Goal: Task Accomplishment & Management: Manage account settings

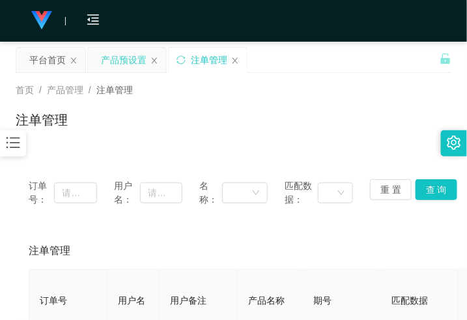
click at [125, 63] on div "产品预设置" at bounding box center [124, 60] width 46 height 25
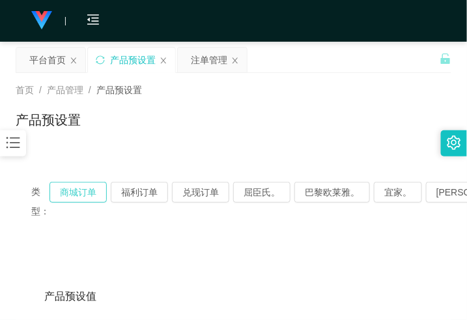
click at [81, 192] on button "商城订单" at bounding box center [77, 192] width 57 height 21
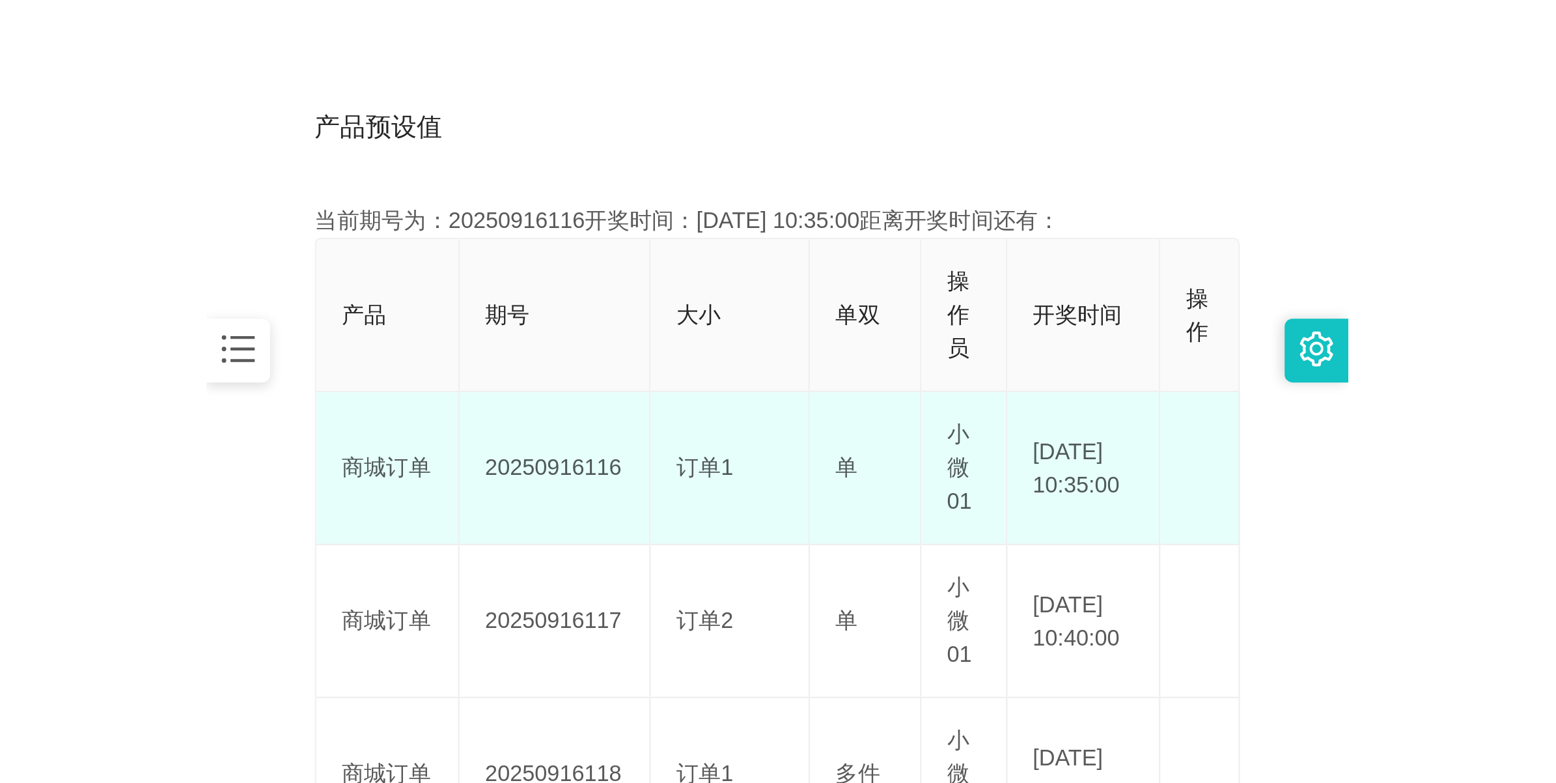
scroll to position [326, 0]
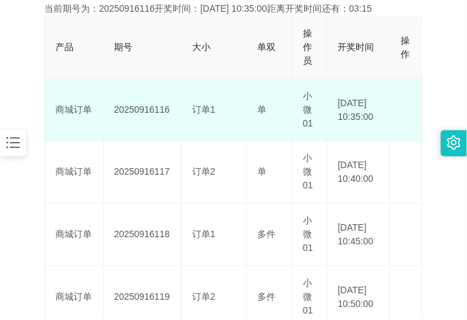
click at [148, 111] on td "20250916116" at bounding box center [143, 110] width 78 height 62
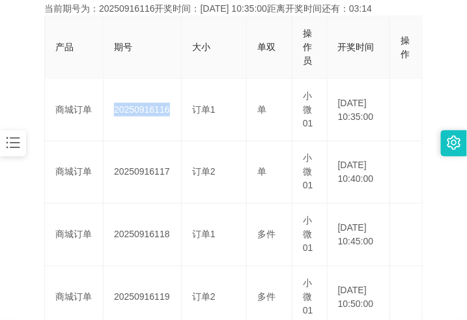
copy td "20250916116"
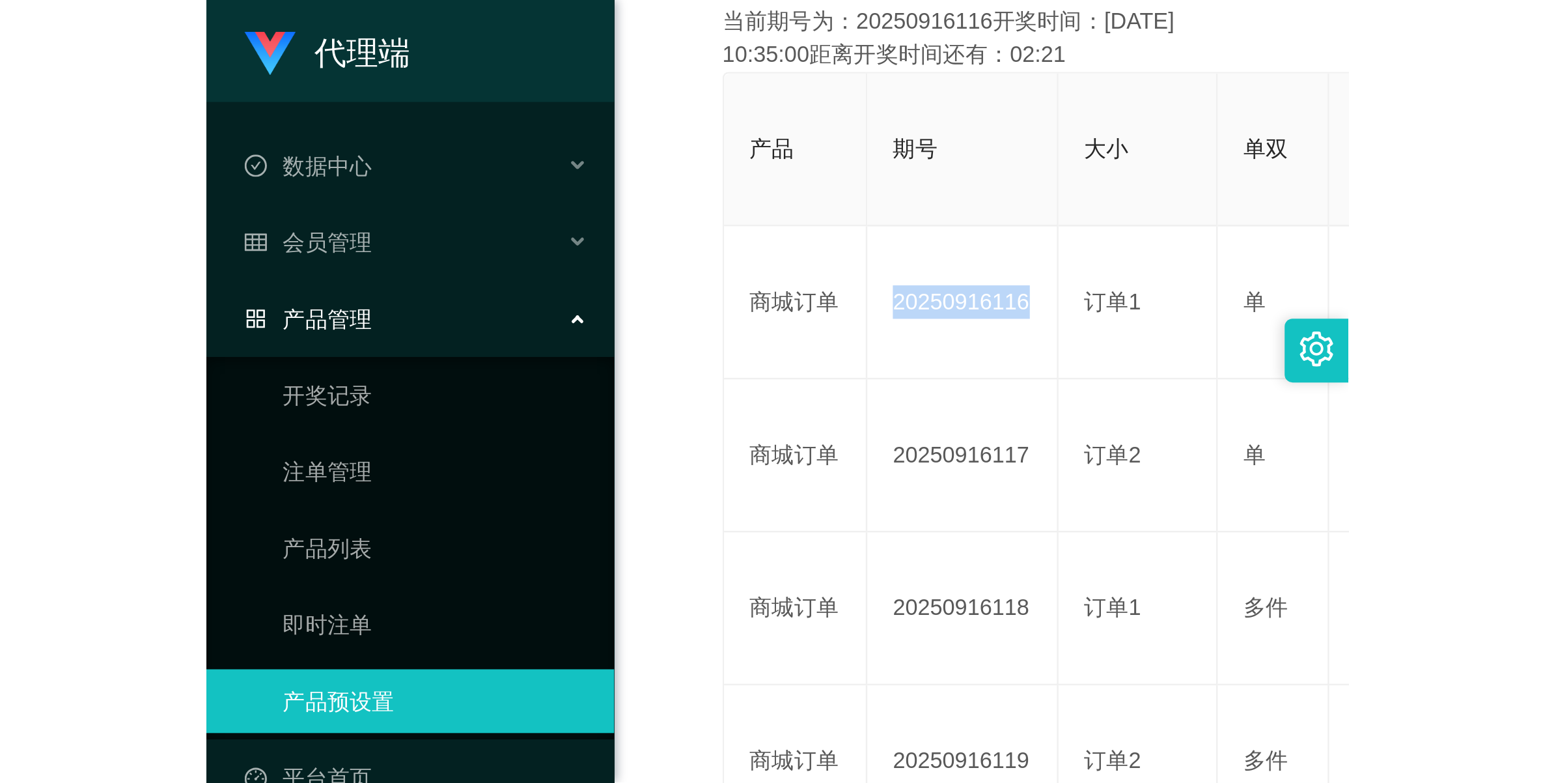
scroll to position [47, 0]
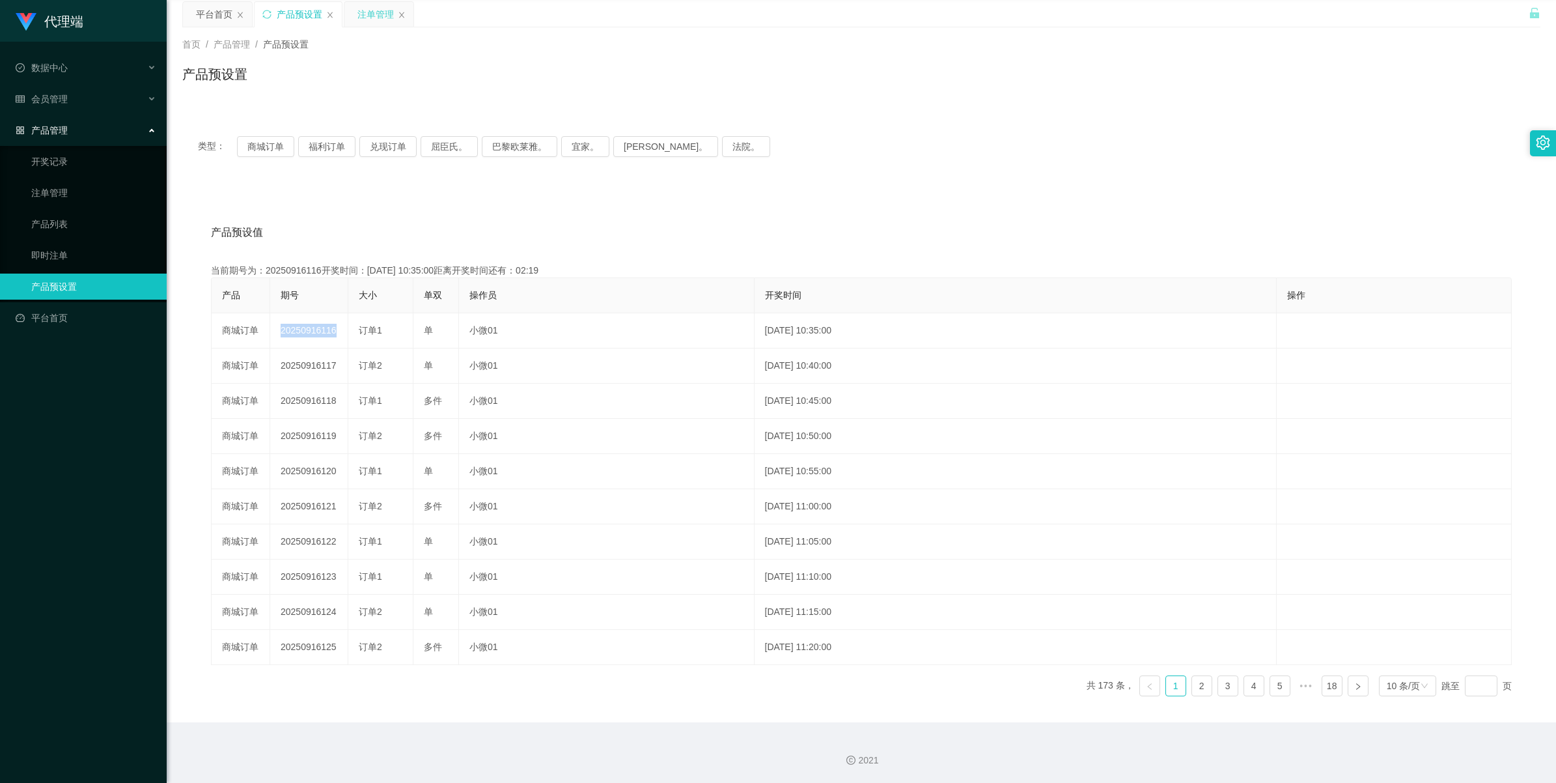
click at [365, 12] on div "注单管理" at bounding box center [375, 14] width 36 height 25
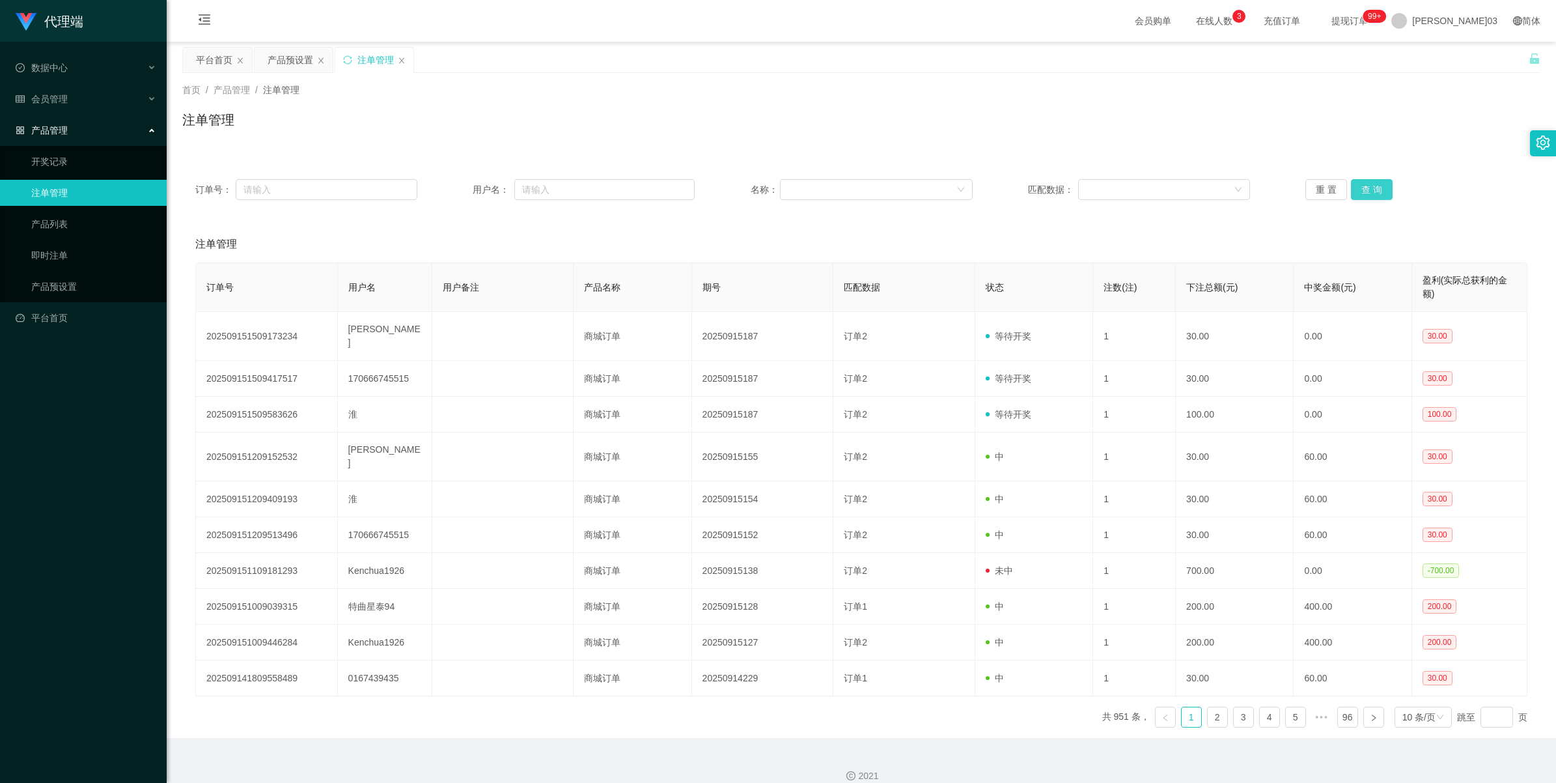
click at [466, 184] on button "查 询" at bounding box center [1372, 189] width 42 height 21
click at [466, 186] on button "查 询" at bounding box center [1372, 189] width 42 height 21
click at [466, 187] on button "查 询" at bounding box center [1372, 189] width 42 height 21
click at [466, 24] on span "[PERSON_NAME]03" at bounding box center [1454, 21] width 85 height 42
click at [466, 57] on span "退出登录" at bounding box center [1471, 57] width 36 height 10
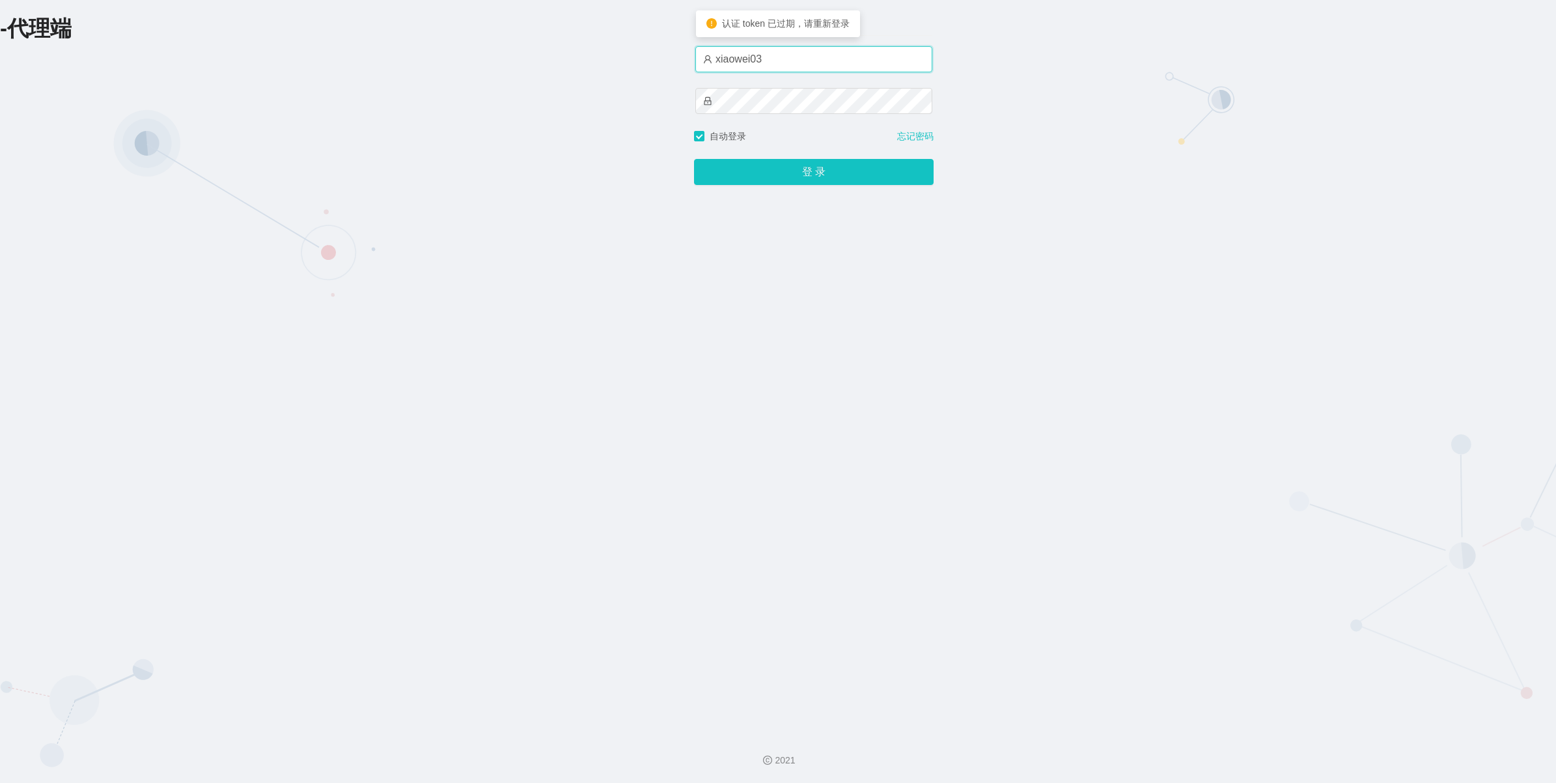
click at [466, 61] on input "xiaowei03" at bounding box center [813, 59] width 237 height 26
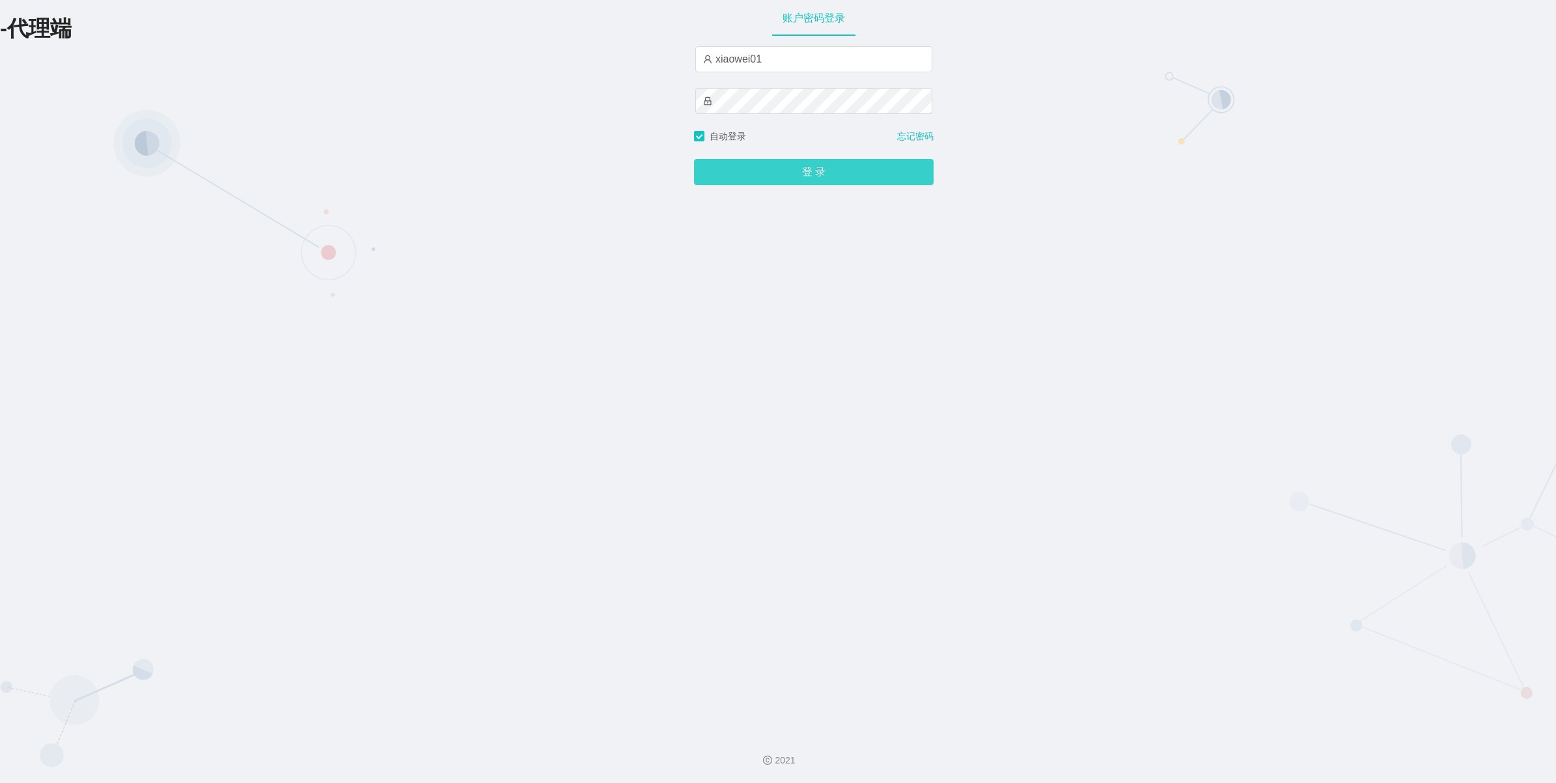
type input "xiaowei01"
click at [466, 167] on button "登 录" at bounding box center [814, 172] width 240 height 26
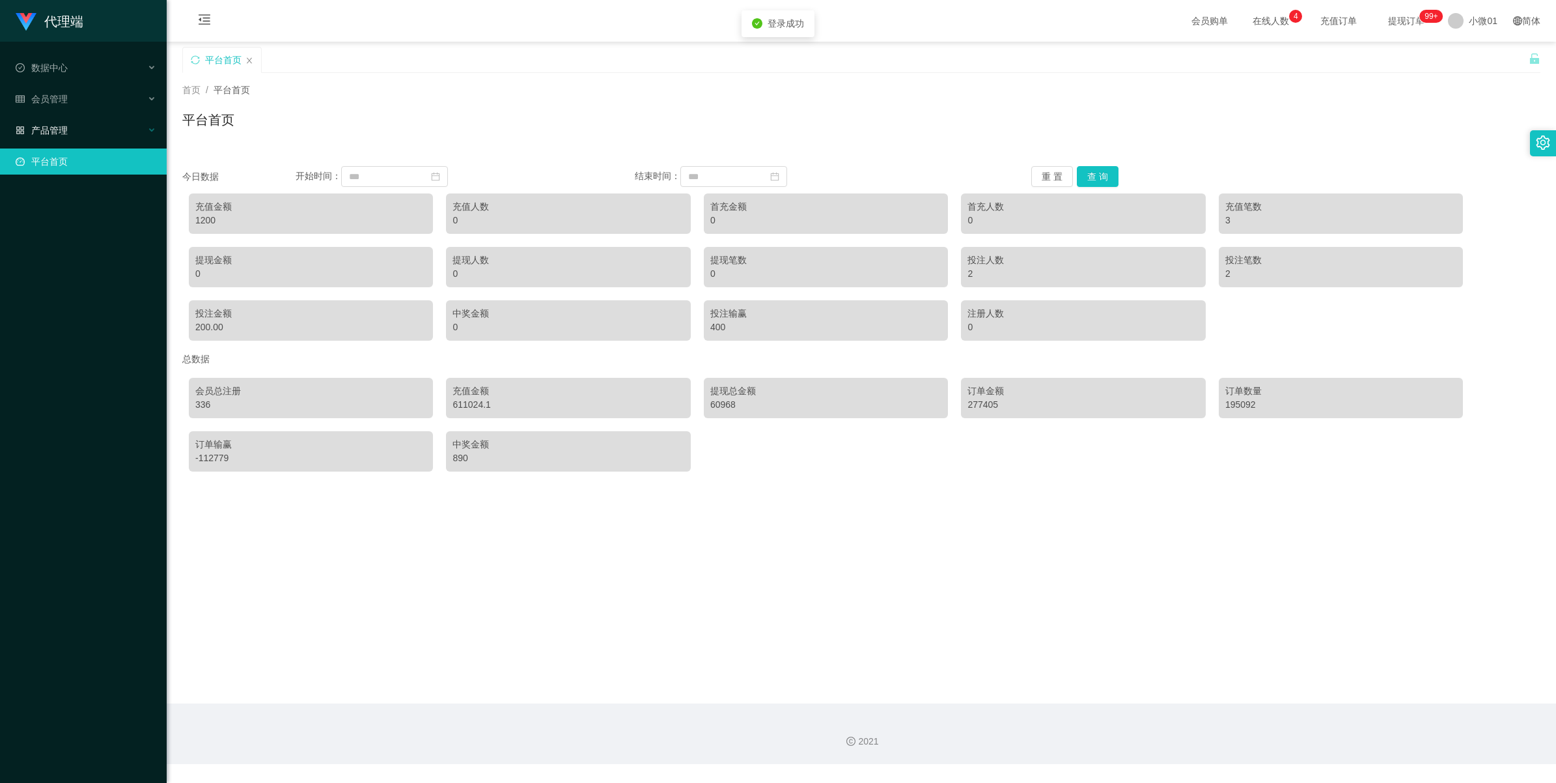
click at [44, 131] on font "产品管理" at bounding box center [49, 130] width 36 height 10
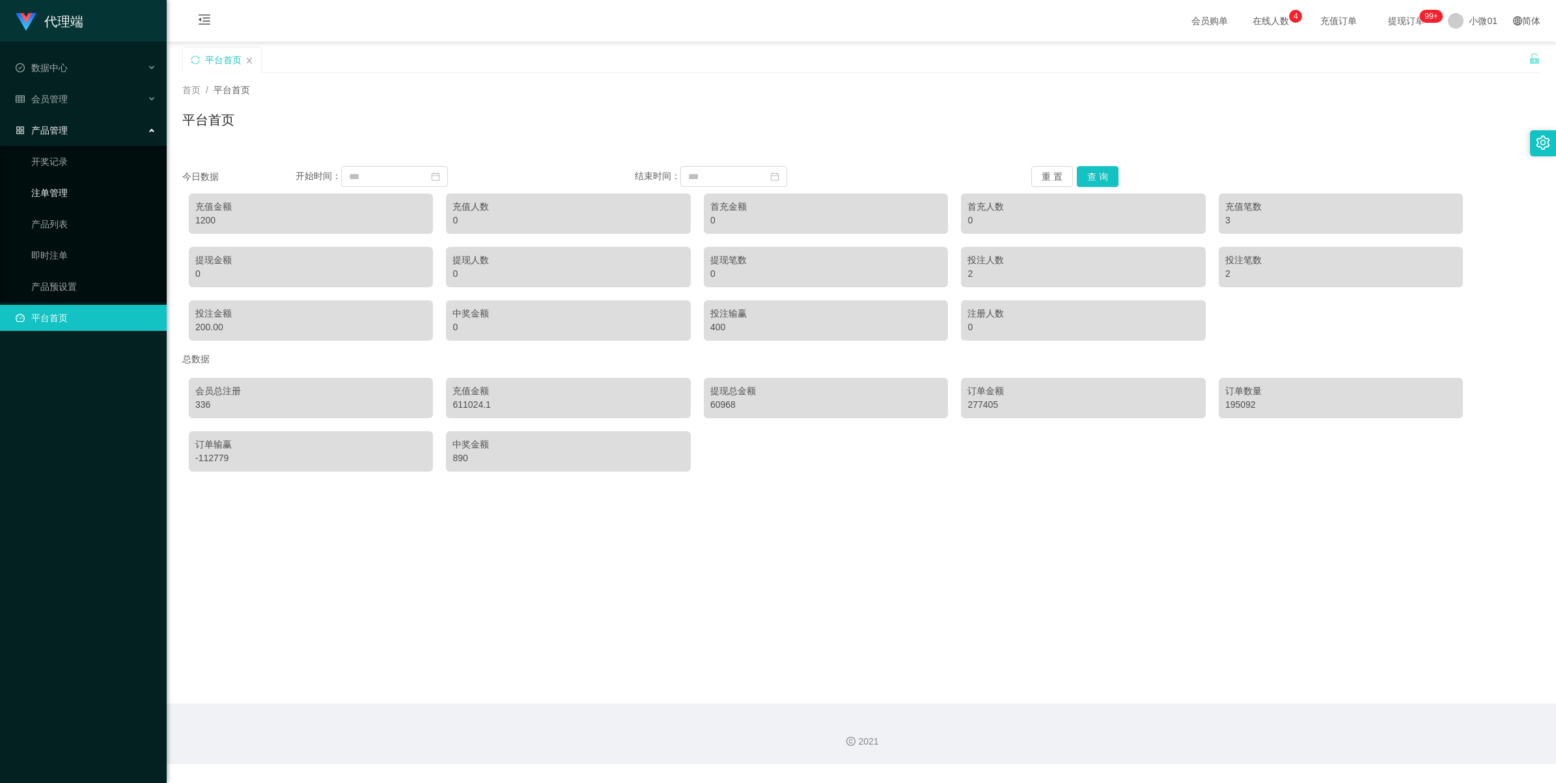
click at [74, 193] on link "注单管理" at bounding box center [93, 193] width 125 height 26
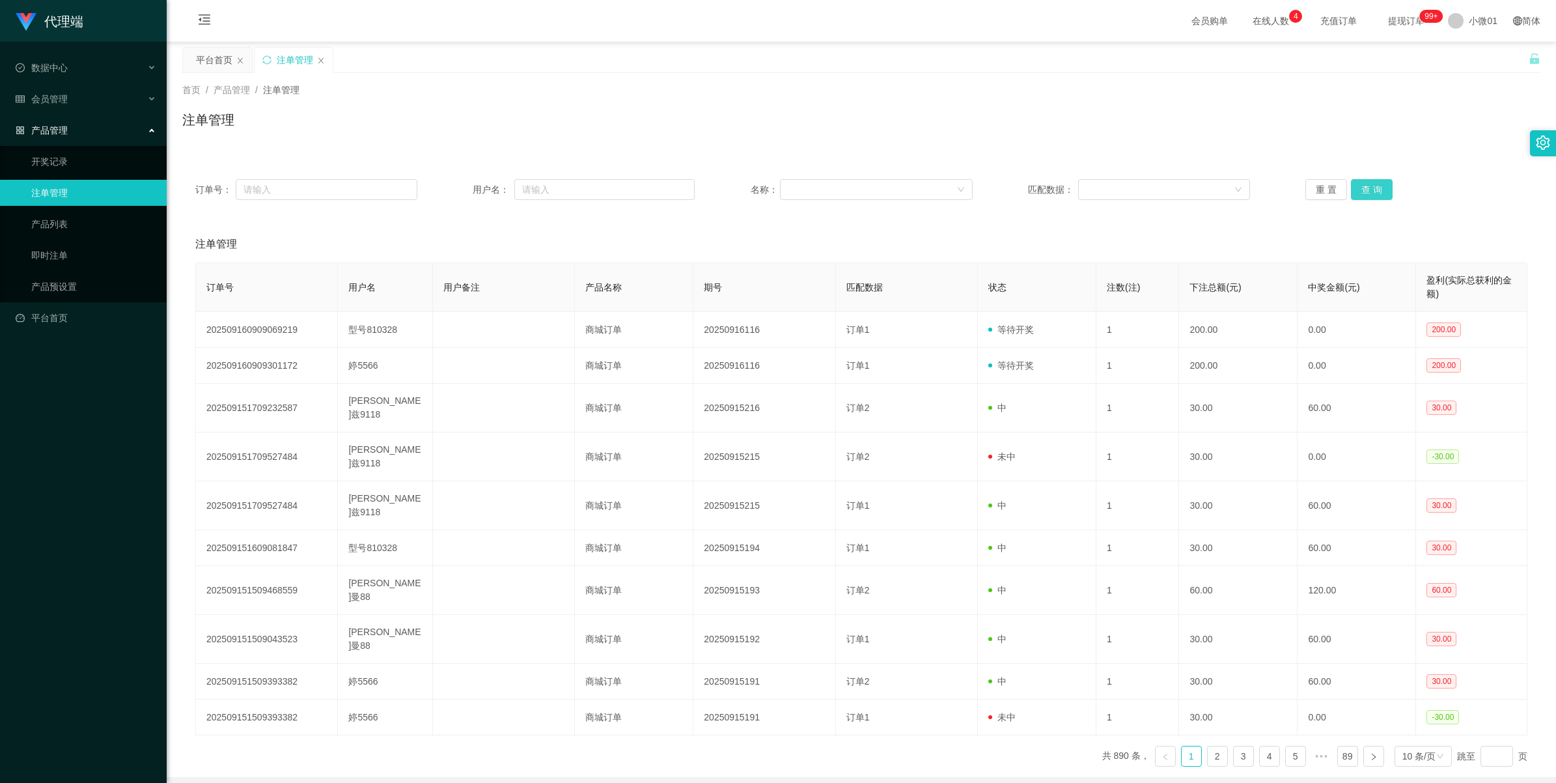
click at [466, 192] on button "查 询" at bounding box center [1372, 189] width 42 height 21
click at [466, 191] on button "查 询" at bounding box center [1372, 189] width 42 height 21
click at [466, 190] on button "查 询" at bounding box center [1372, 189] width 42 height 21
click at [466, 18] on span "小微01" at bounding box center [1483, 21] width 29 height 42
click at [466, 52] on span "退出登录" at bounding box center [1471, 57] width 36 height 10
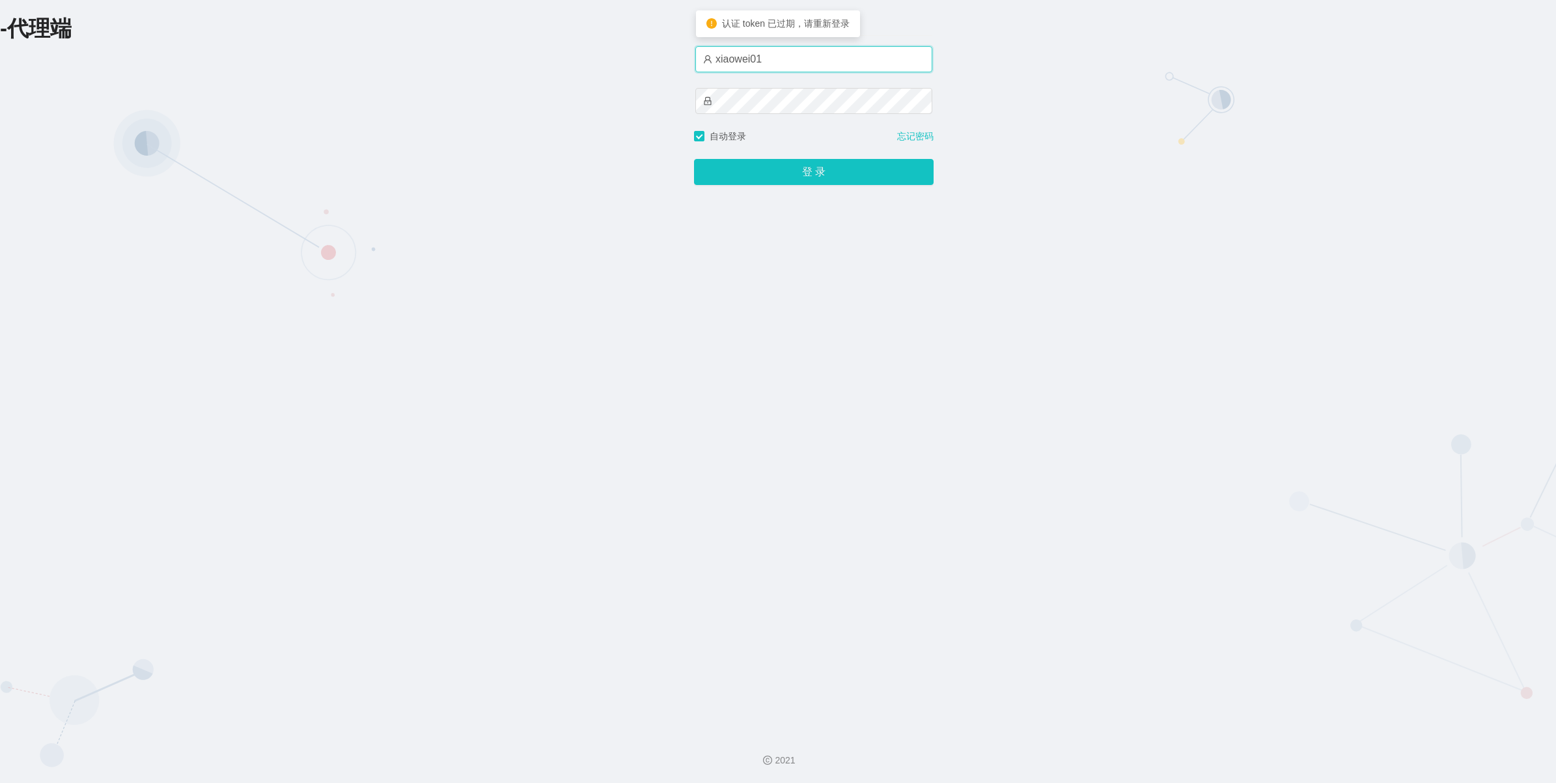
click at [466, 65] on input "xiaowei01" at bounding box center [813, 59] width 237 height 26
type input "xiaowei03"
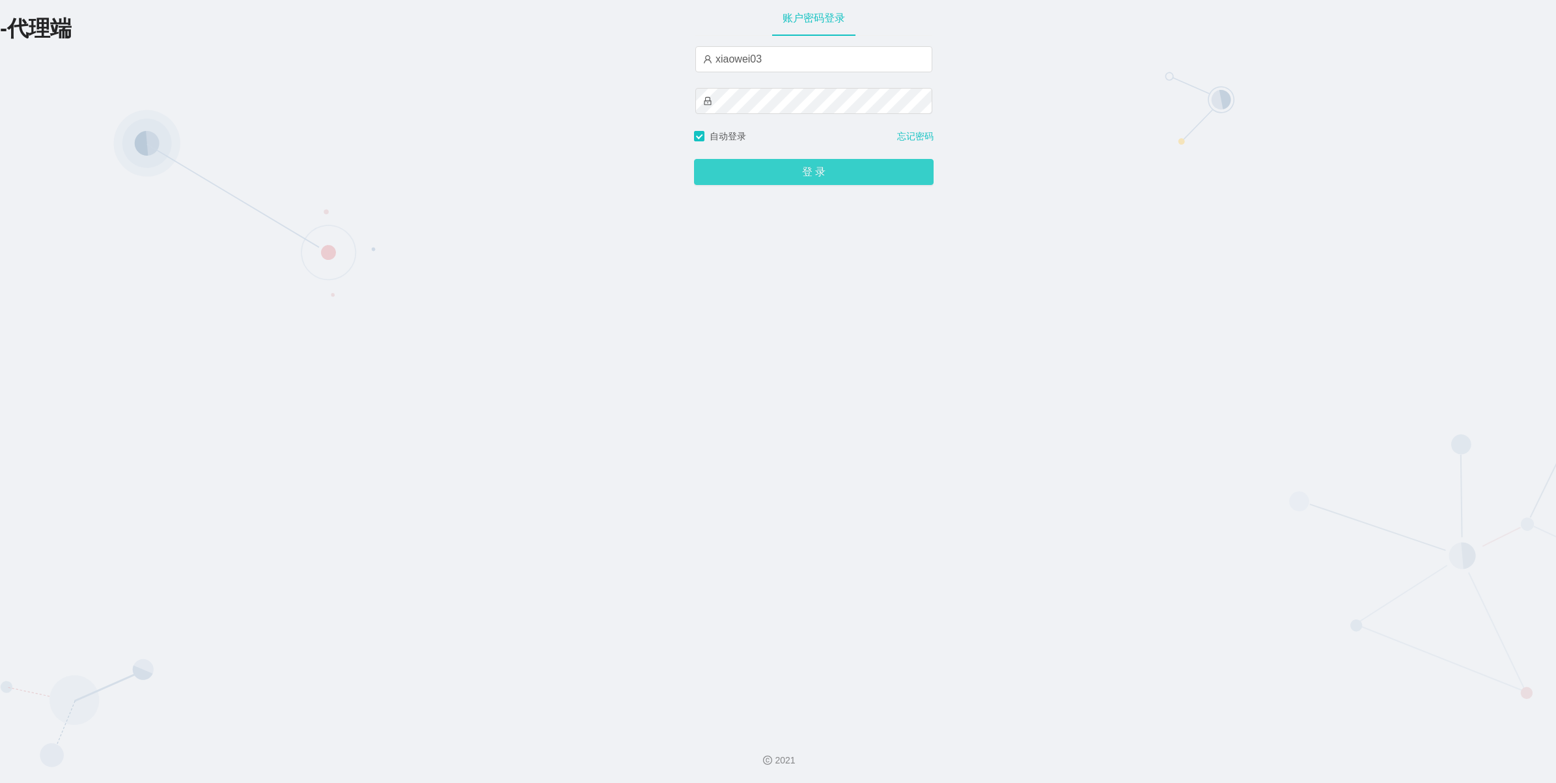
click at [466, 185] on button "登 录" at bounding box center [814, 172] width 240 height 26
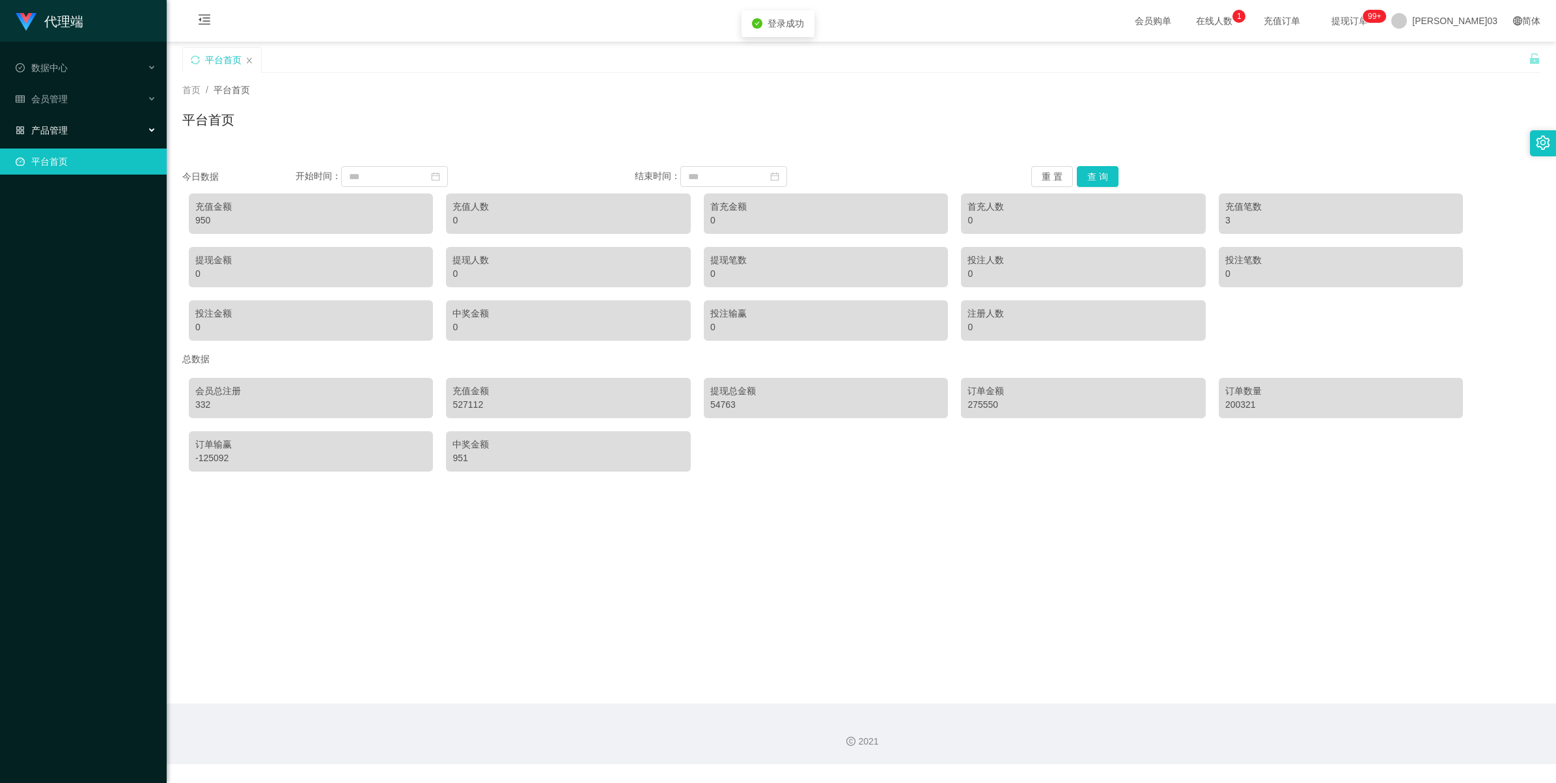
click at [111, 124] on div "产品管理" at bounding box center [83, 130] width 167 height 26
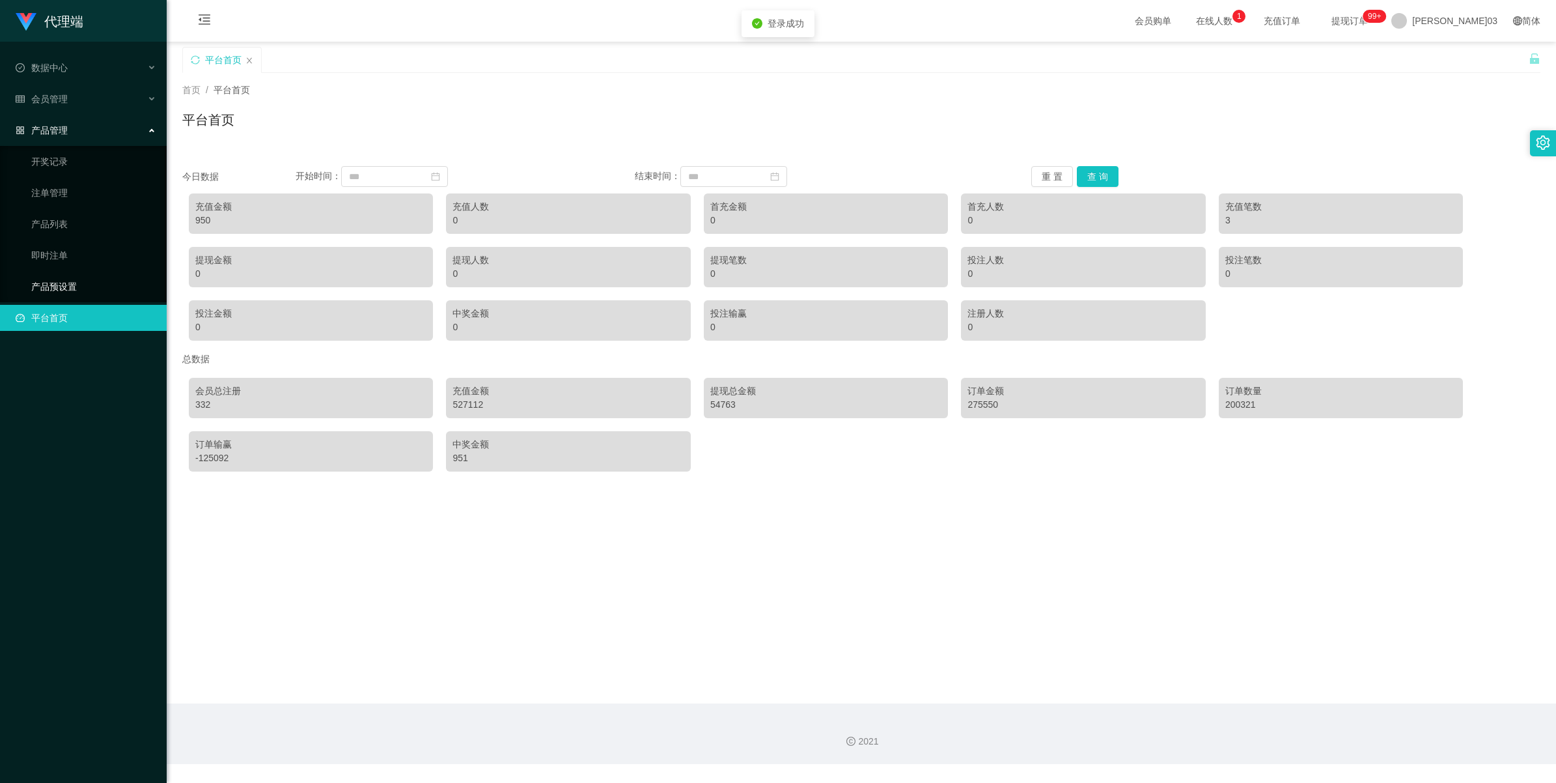
click at [73, 284] on link "产品预设置" at bounding box center [93, 286] width 125 height 26
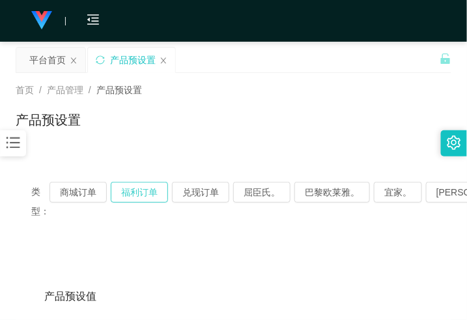
click at [131, 191] on button "福利订单" at bounding box center [139, 192] width 57 height 21
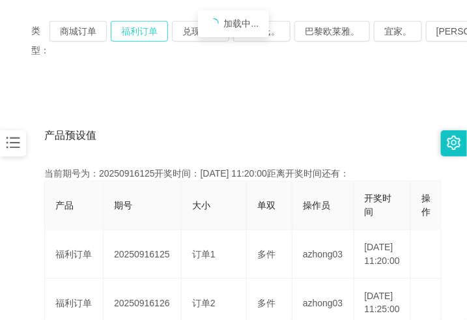
scroll to position [163, 0]
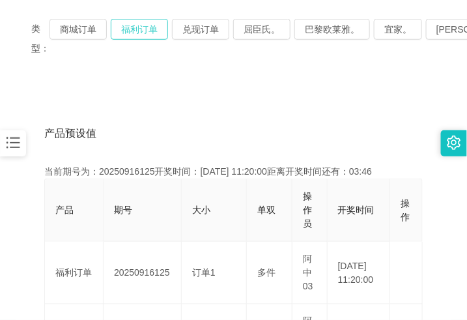
click at [156, 27] on button "福利订单" at bounding box center [139, 29] width 57 height 21
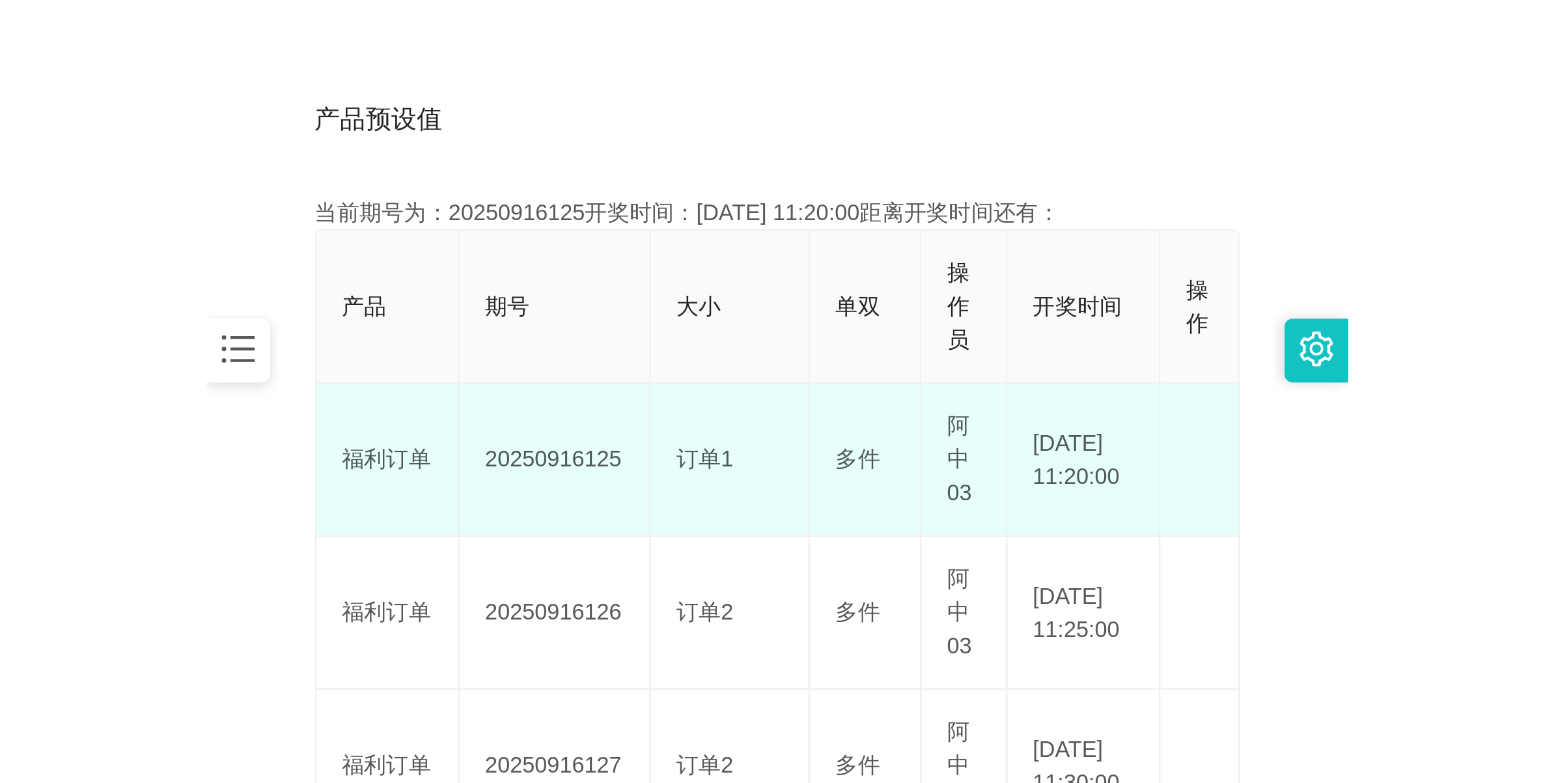
scroll to position [244, 0]
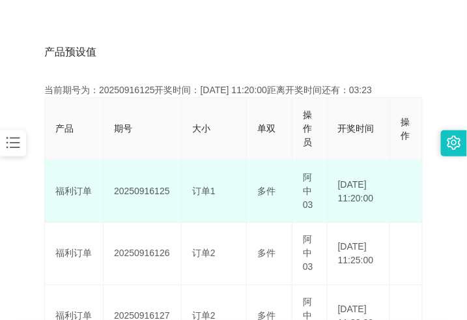
click at [148, 190] on td "20250916125" at bounding box center [143, 191] width 78 height 62
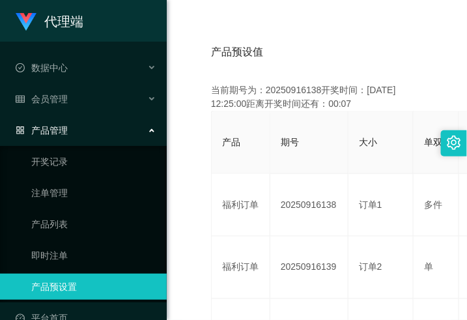
scroll to position [47, 0]
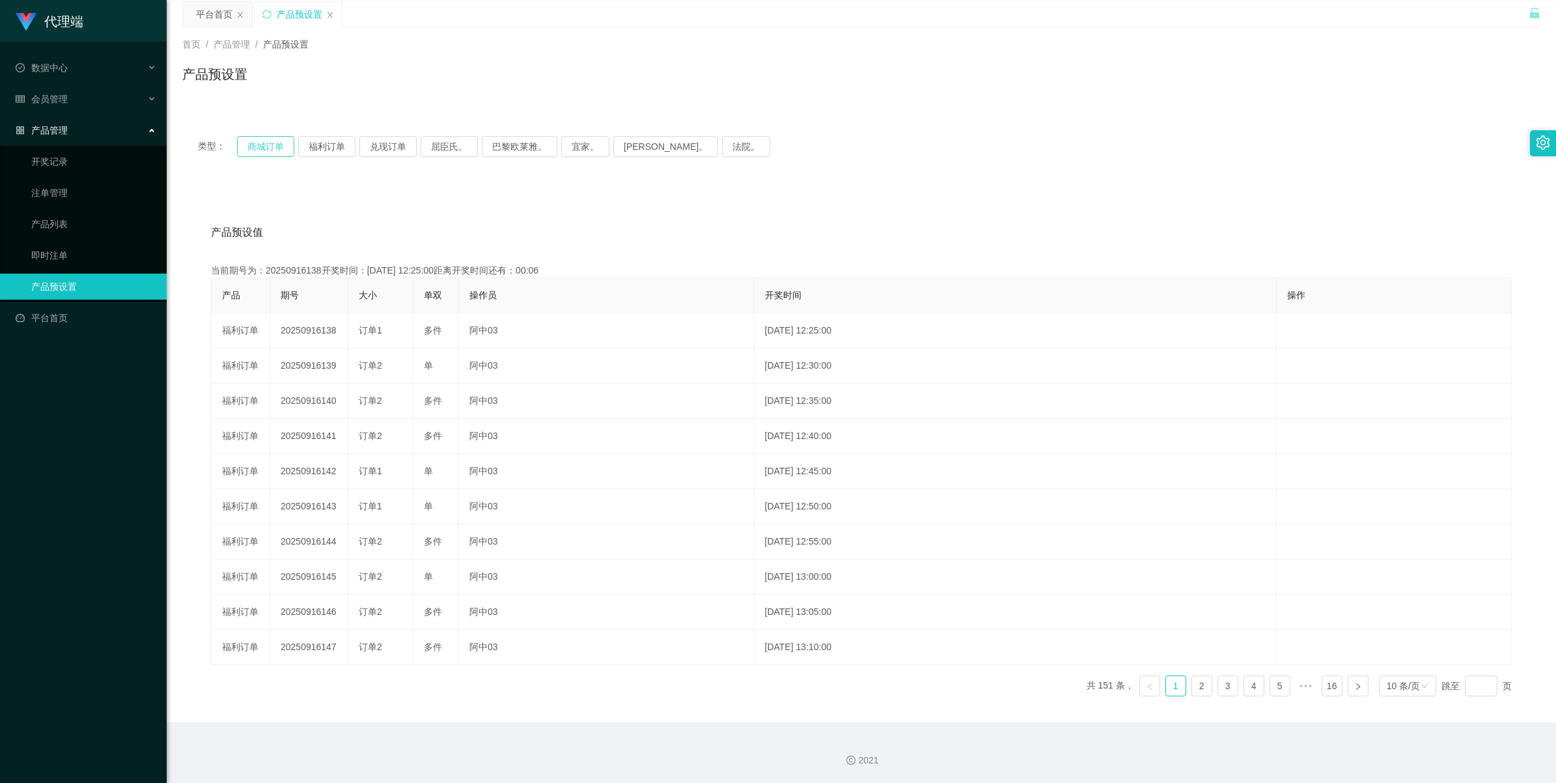
click at [270, 150] on button "商城订单" at bounding box center [265, 146] width 57 height 21
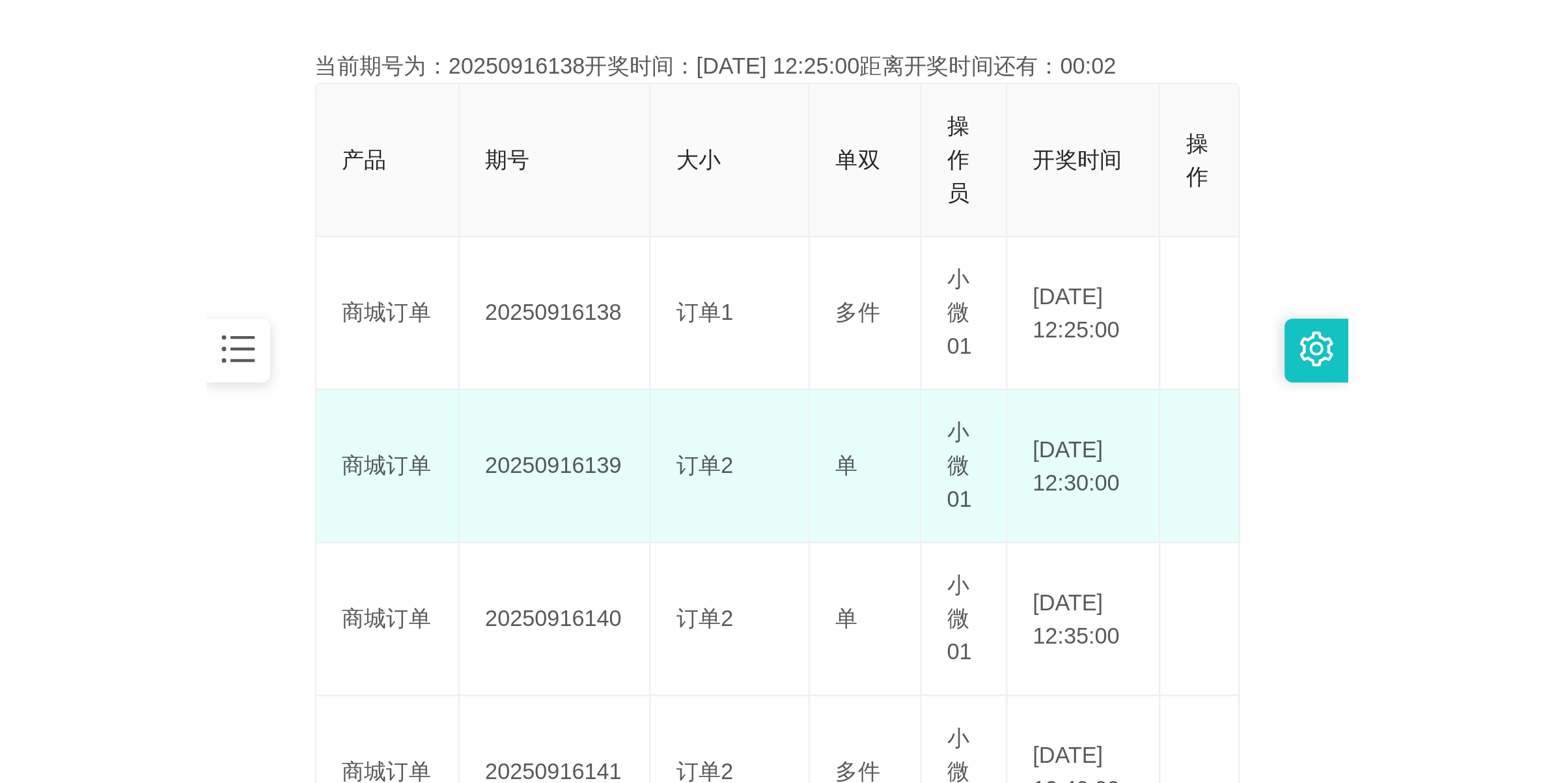
scroll to position [291, 0]
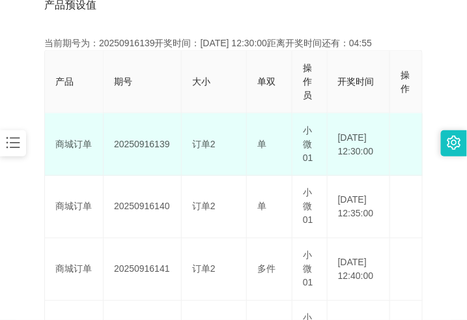
click at [154, 143] on td "20250916139" at bounding box center [143, 144] width 78 height 62
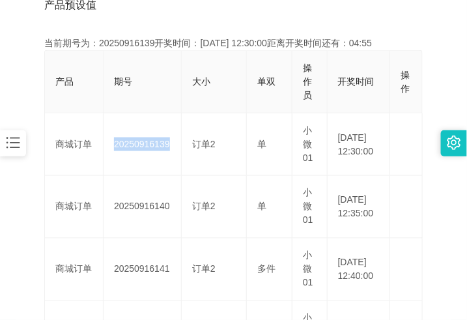
copy td "20250916139"
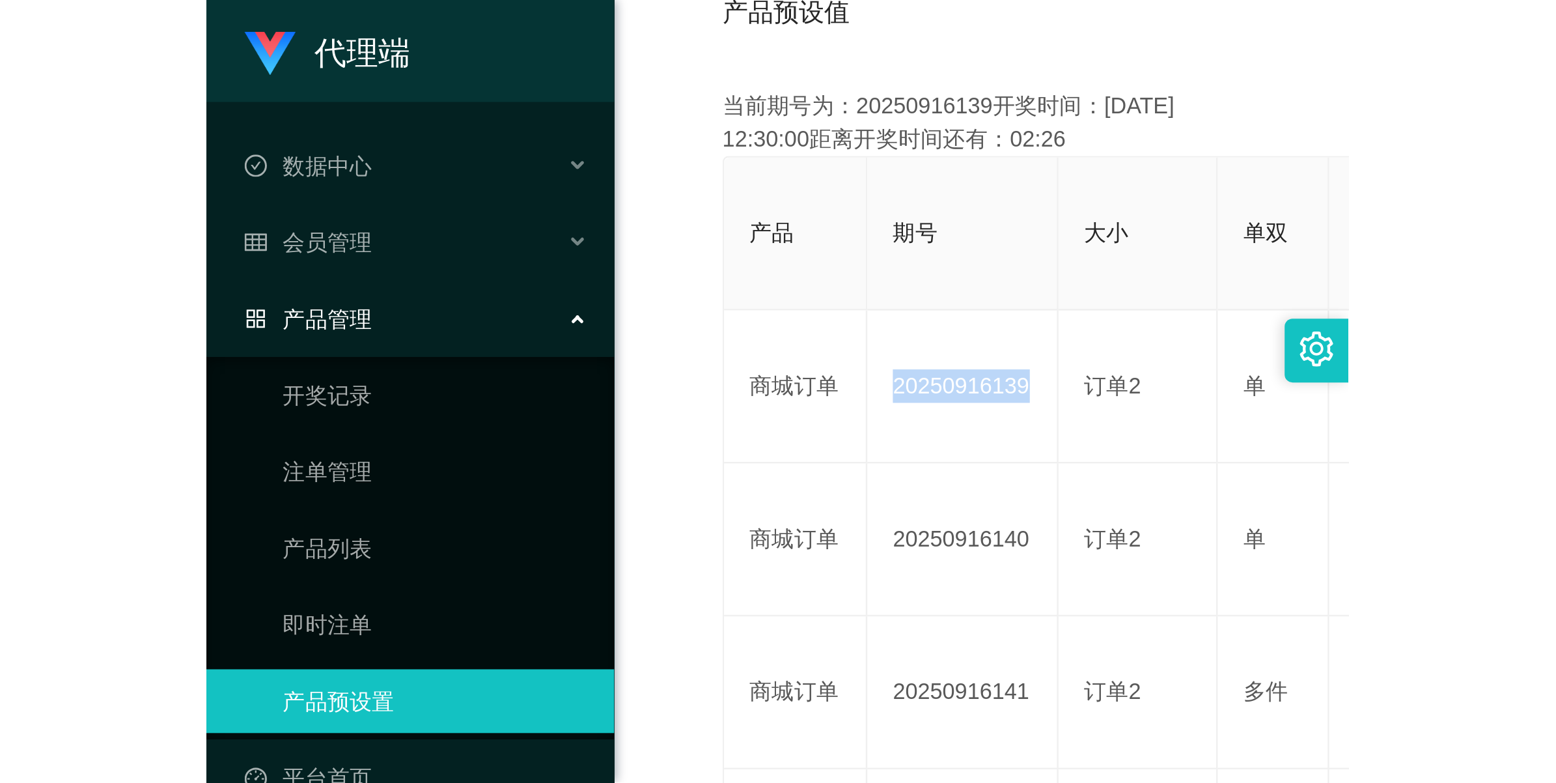
scroll to position [47, 0]
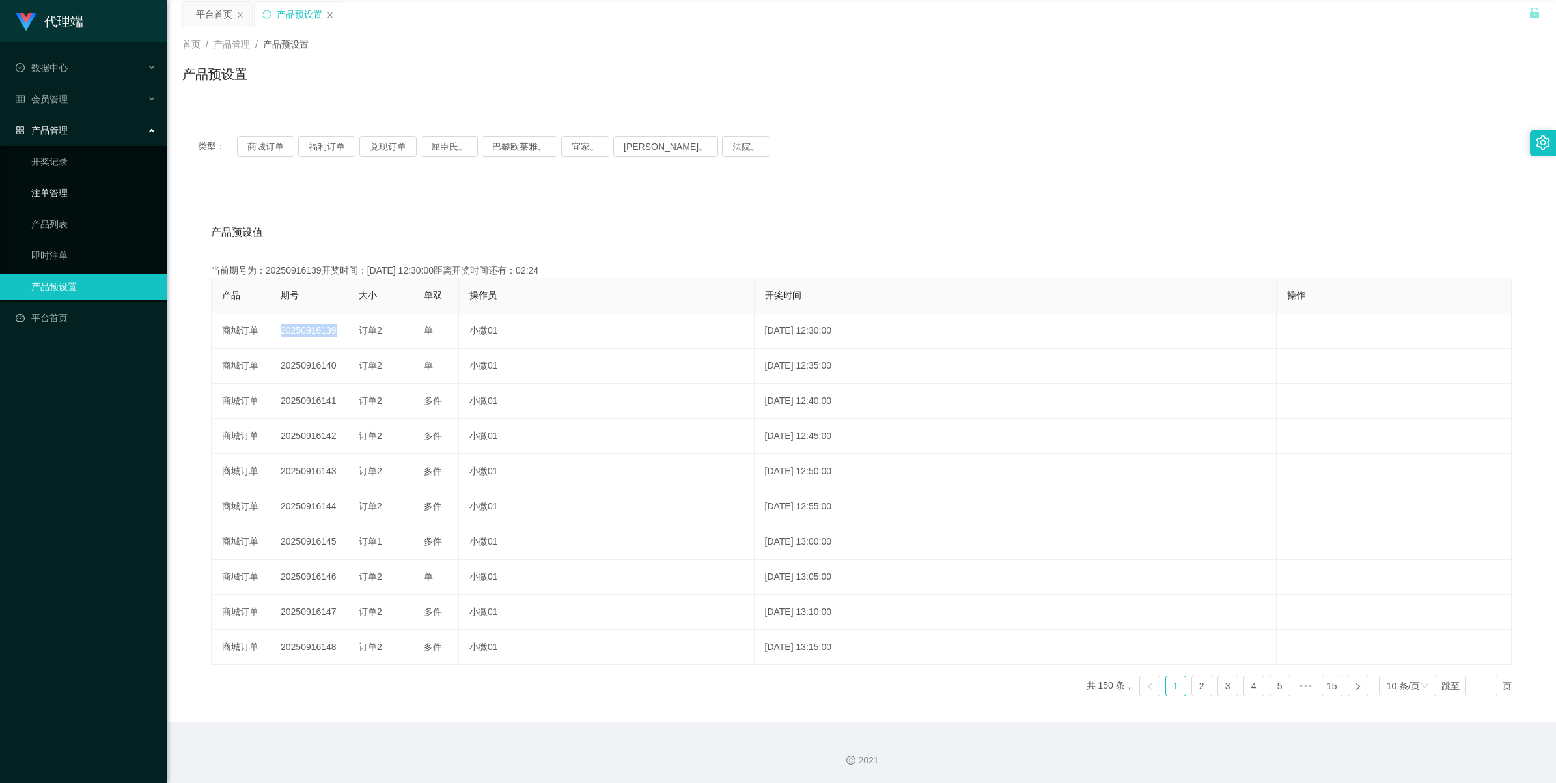
drag, startPoint x: 68, startPoint y: 190, endPoint x: 122, endPoint y: 187, distance: 54.1
click at [68, 190] on link "注单管理" at bounding box center [93, 193] width 125 height 26
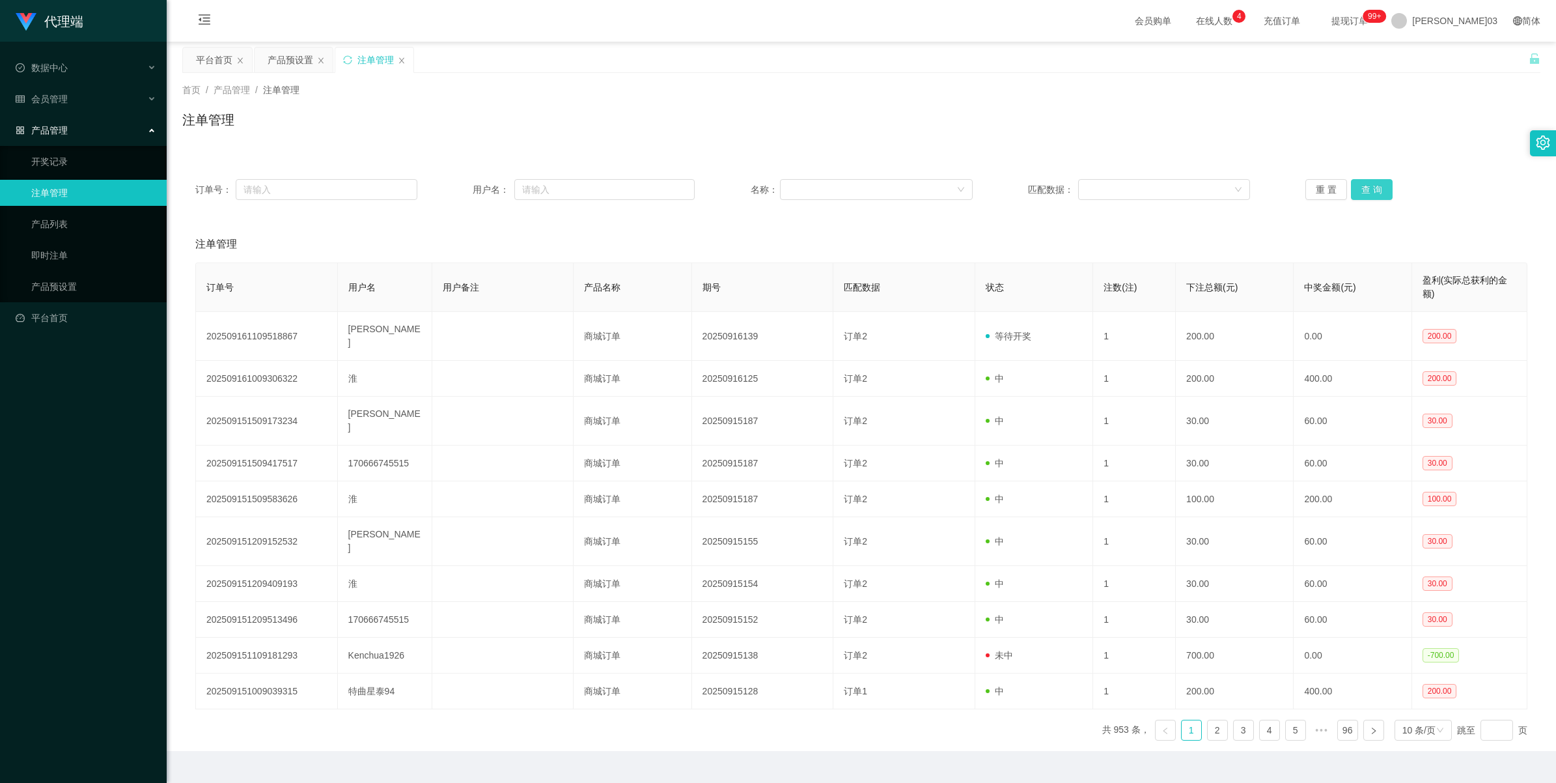
click at [466, 186] on button "查 询" at bounding box center [1372, 189] width 42 height 21
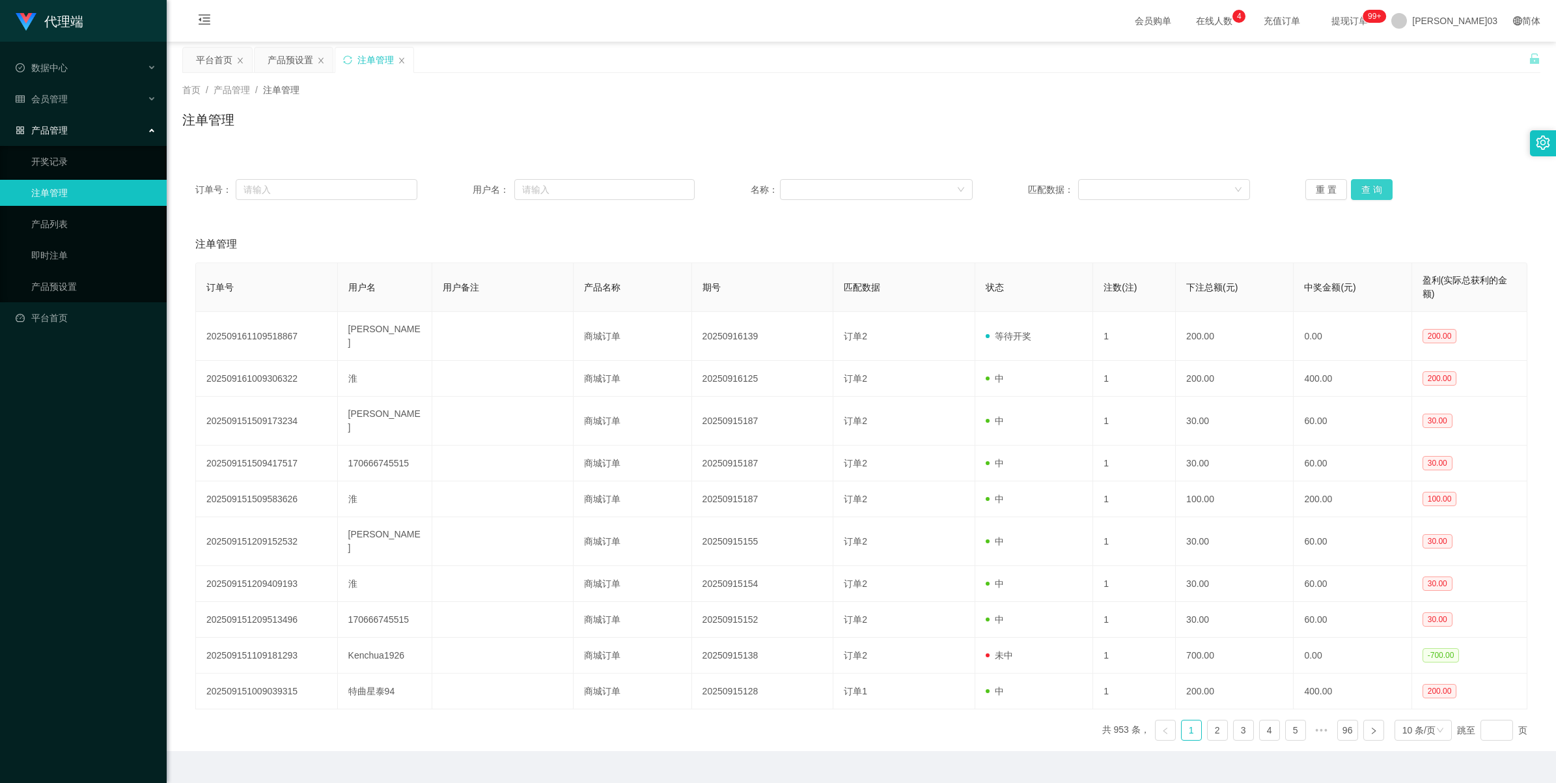
click at [466, 190] on button "查 询" at bounding box center [1372, 189] width 42 height 21
